Goal: Task Accomplishment & Management: Manage account settings

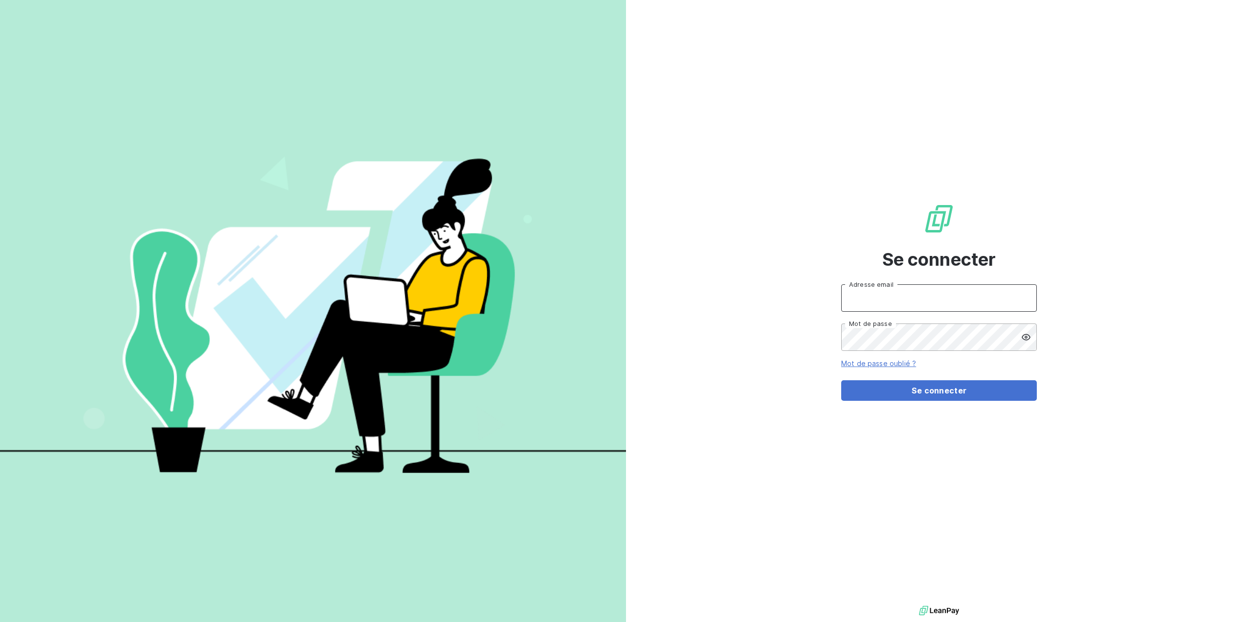
click at [905, 299] on input "Adresse email" at bounding box center [939, 297] width 196 height 27
type input "[PERSON_NAME][EMAIL_ADDRESS][DOMAIN_NAME]"
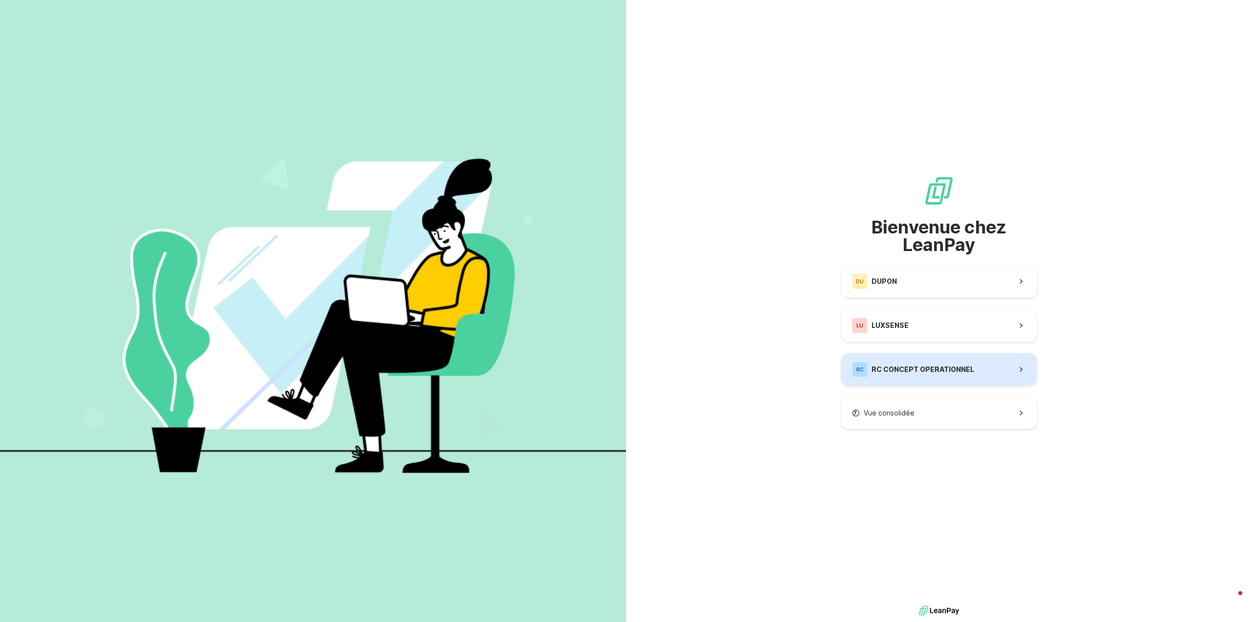
click at [903, 369] on span "RC CONCEPT OPERATIONNEL" at bounding box center [923, 369] width 103 height 10
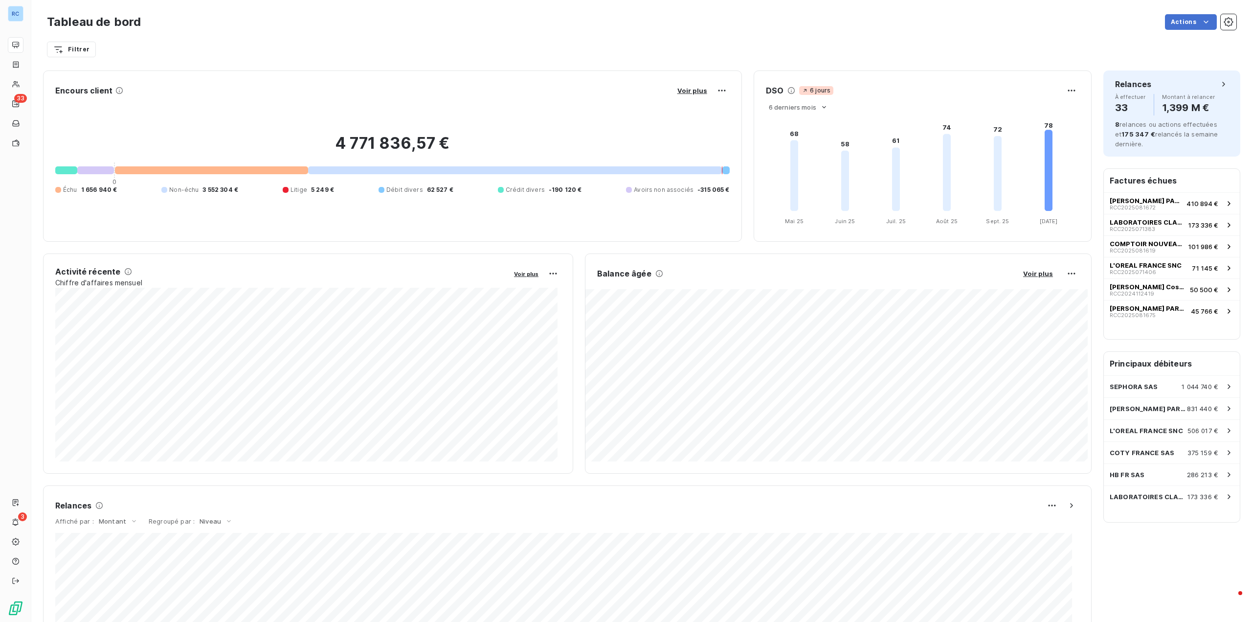
click at [894, 160] on icon at bounding box center [896, 179] width 8 height 64
click at [943, 138] on icon at bounding box center [947, 172] width 8 height 77
click at [989, 144] on icon "68 58 61 74 72 78 Mai 25 Mai 25 Juin 25 Juin 25 Juil. 25 Juil. 25 Août 25 Août …" at bounding box center [921, 171] width 335 height 116
click at [994, 144] on icon at bounding box center [998, 173] width 8 height 75
